Goal: Information Seeking & Learning: Compare options

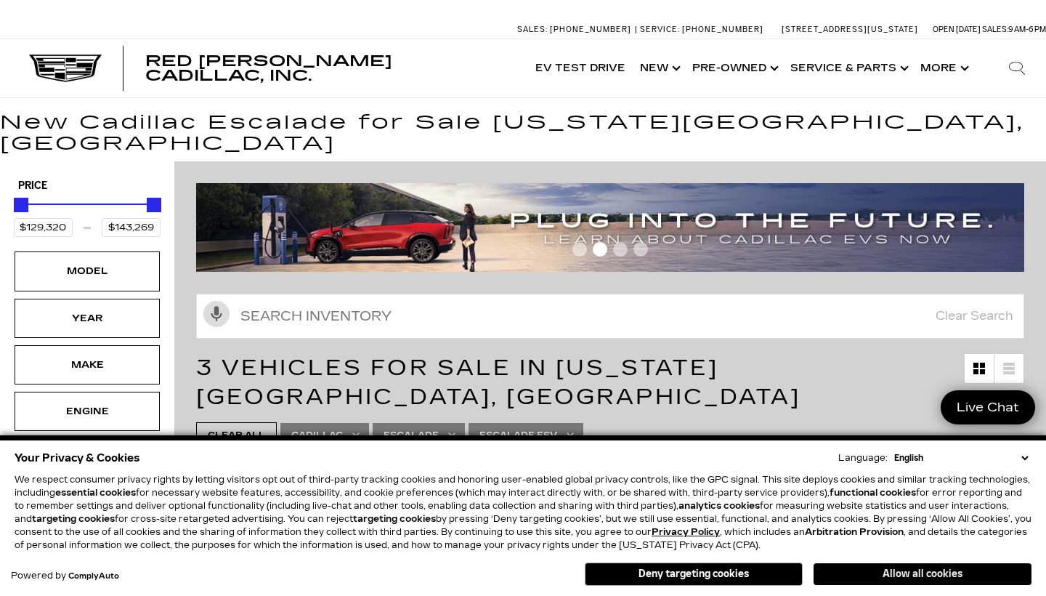
click at [880, 575] on button "Allow all cookies" at bounding box center [923, 574] width 218 height 22
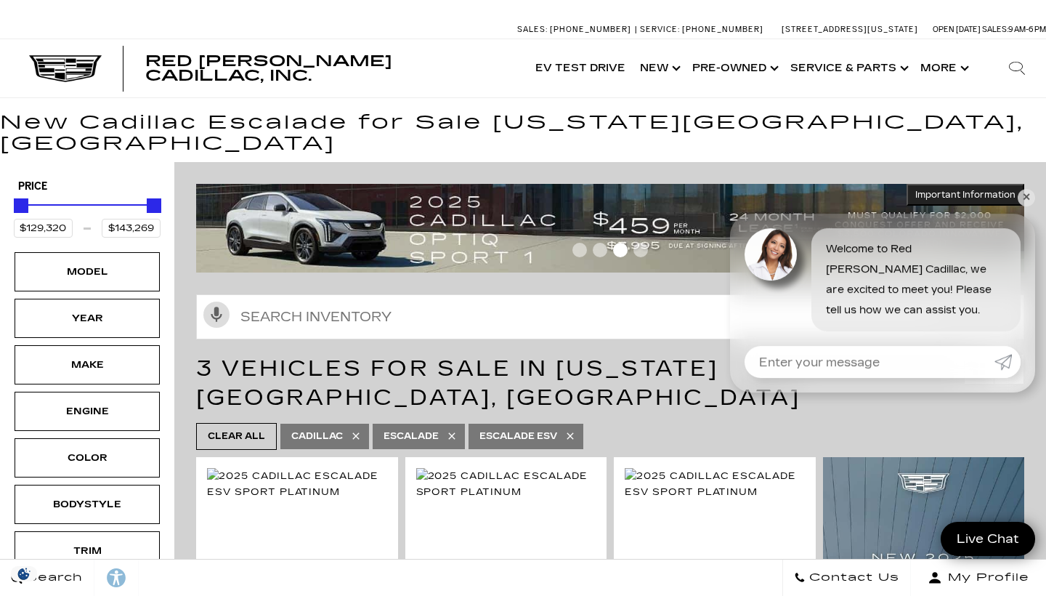
click at [357, 430] on icon at bounding box center [356, 436] width 12 height 12
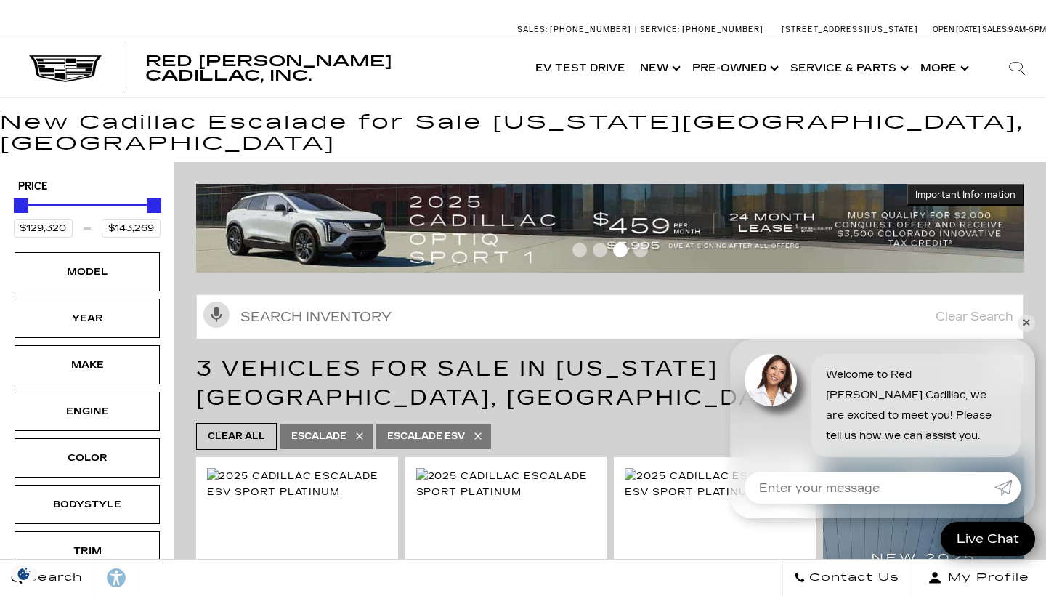
click at [248, 427] on span "Clear All" at bounding box center [236, 436] width 57 height 18
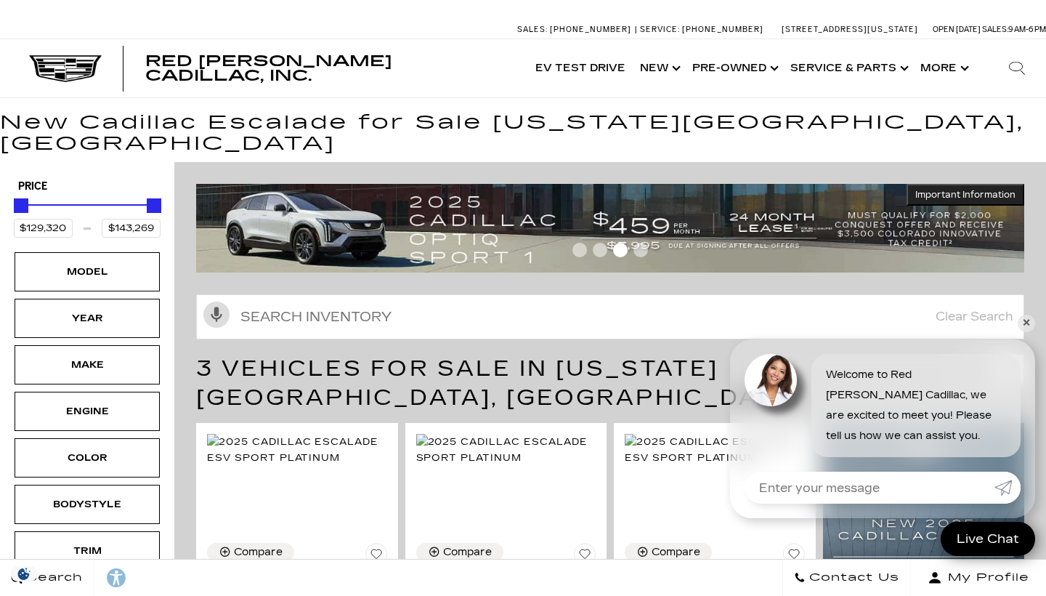
type input "$45,985"
type input "$158,810"
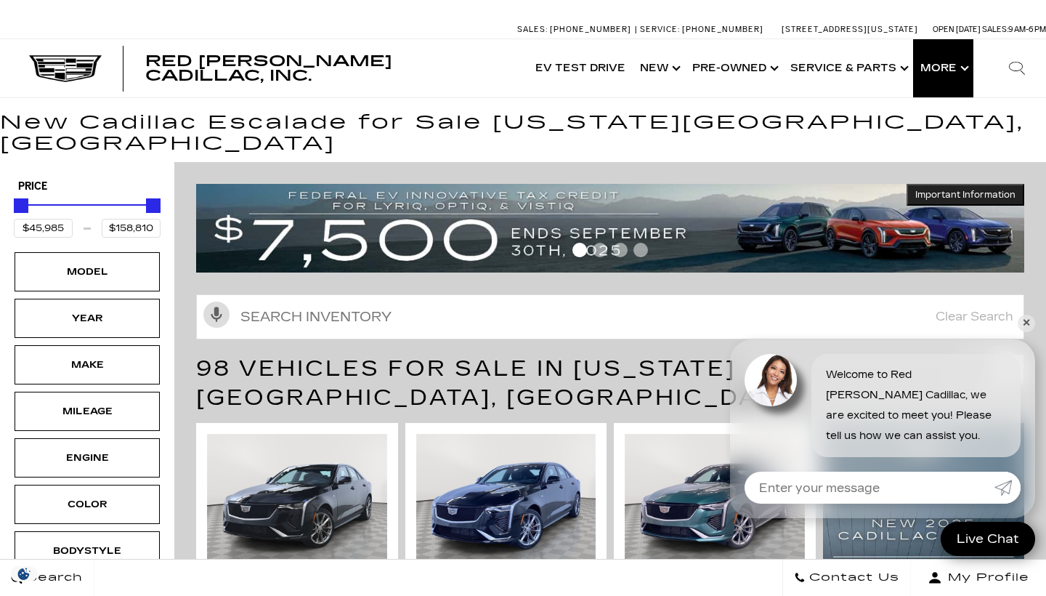
click at [946, 78] on button "Show More" at bounding box center [943, 68] width 60 height 58
